Goal: Check status: Check status

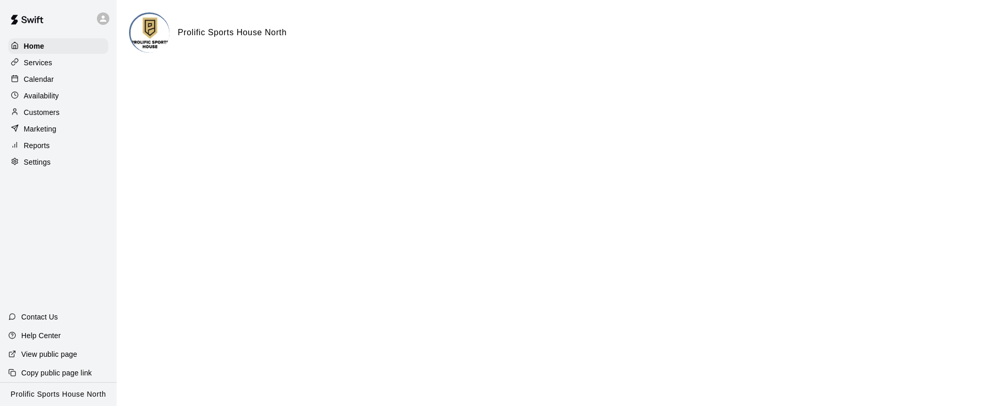
click at [75, 94] on div "Availability" at bounding box center [58, 96] width 100 height 16
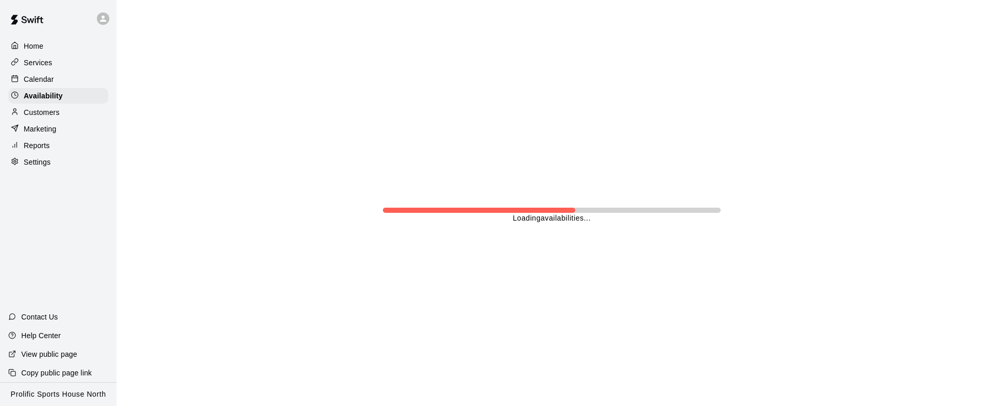
click at [69, 80] on div "Calendar" at bounding box center [58, 79] width 100 height 16
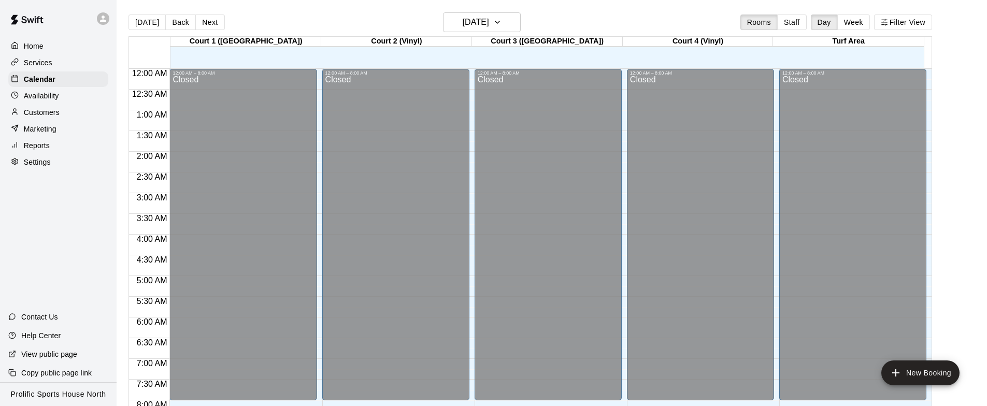
scroll to position [614, 0]
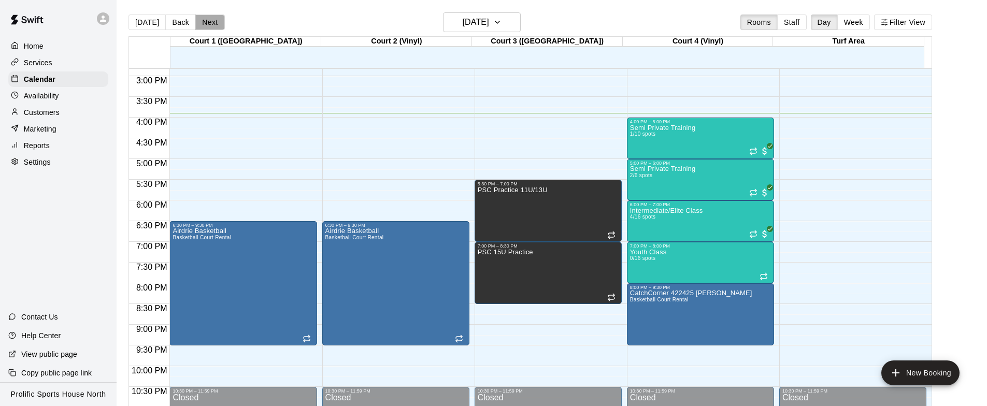
click at [214, 25] on button "Next" at bounding box center [209, 23] width 29 height 16
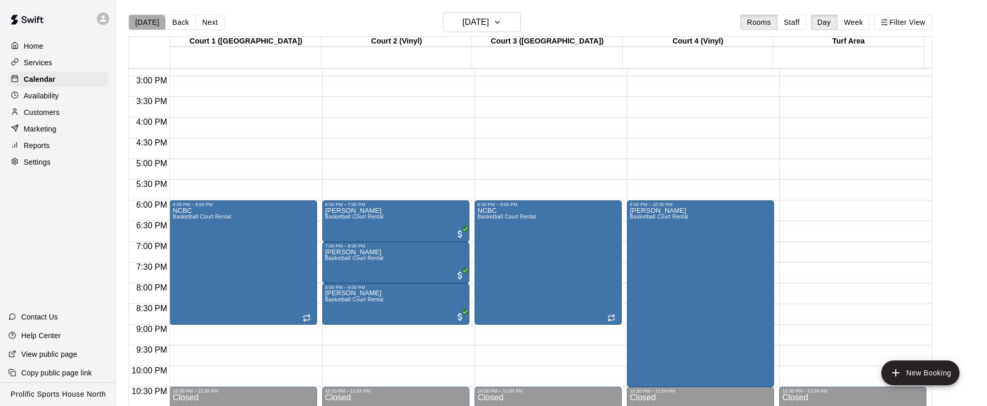
click at [146, 25] on button "[DATE]" at bounding box center [146, 23] width 37 height 16
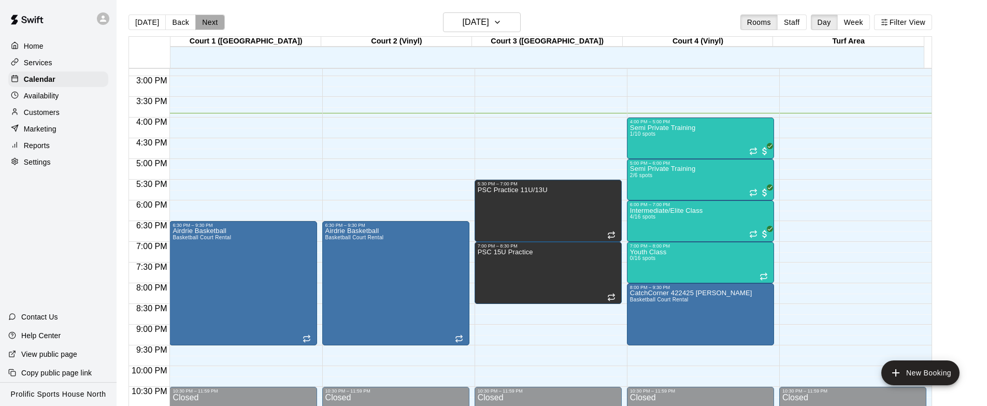
click at [201, 17] on button "Next" at bounding box center [209, 23] width 29 height 16
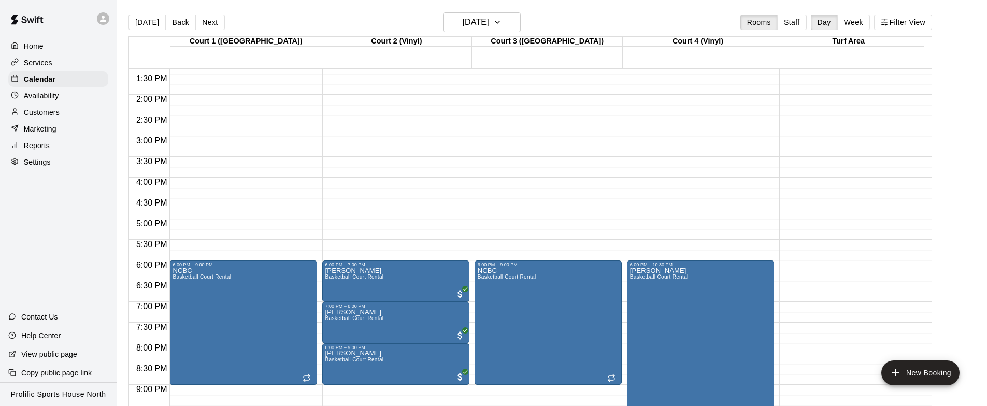
scroll to position [645, 0]
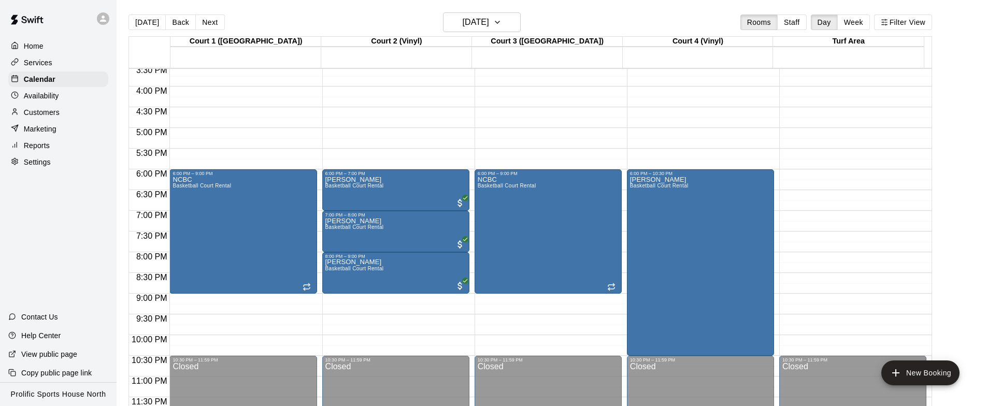
click at [203, 23] on button "Next" at bounding box center [209, 23] width 29 height 16
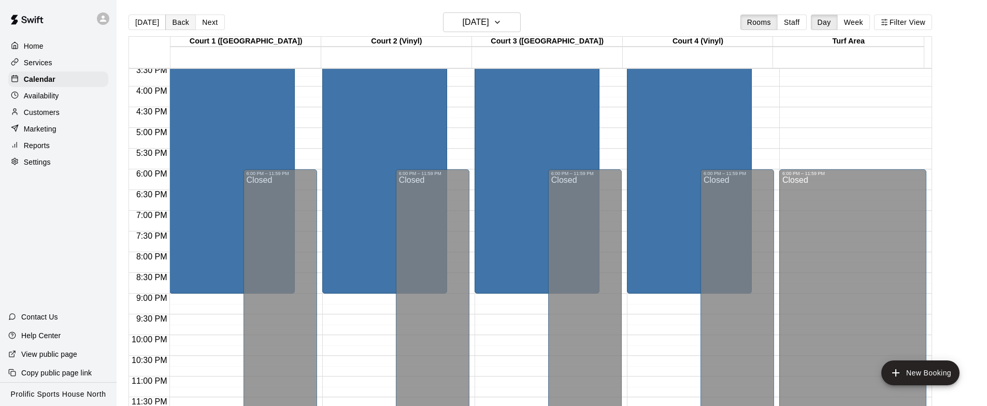
click at [178, 22] on button "Back" at bounding box center [180, 23] width 31 height 16
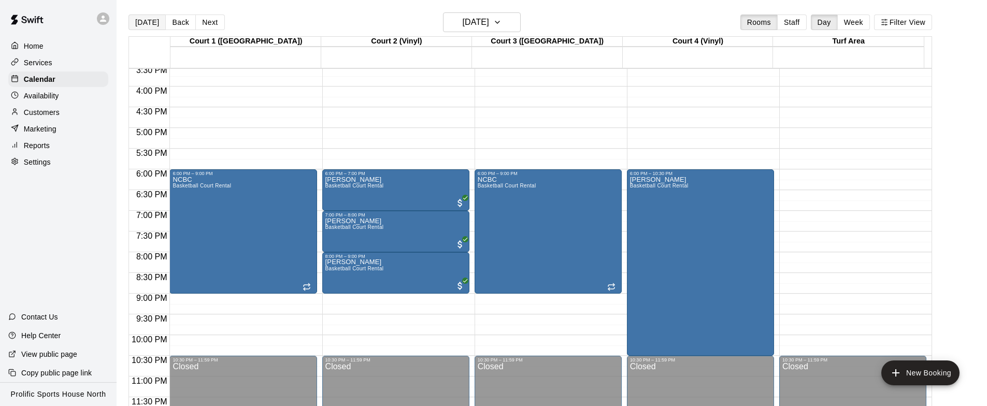
click at [148, 23] on button "[DATE]" at bounding box center [146, 23] width 37 height 16
